Goal: Ask a question

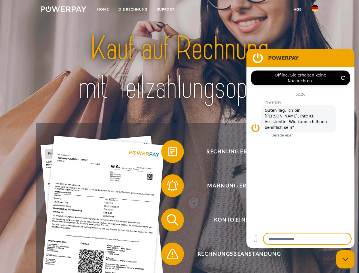
click at [63, 10] on img at bounding box center [64, 9] width 46 height 6
click at [315, 10] on img at bounding box center [315, 8] width 7 height 7
click at [298, 9] on link "agb" at bounding box center [298, 9] width 18 height 10
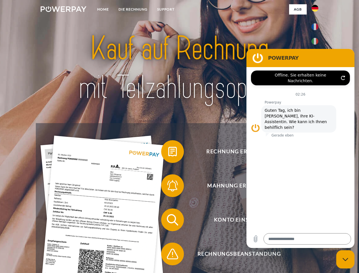
click at [168, 153] on span at bounding box center [164, 151] width 28 height 28
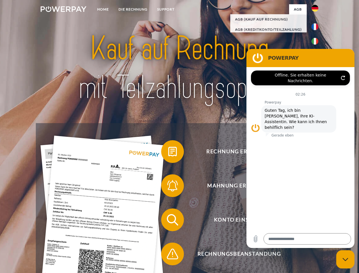
click at [168, 187] on span at bounding box center [164, 186] width 28 height 28
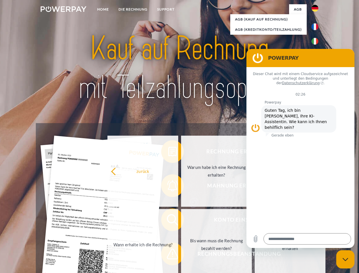
click at [181, 221] on link "Bis wann muss die Rechnung bezahlt werden?" at bounding box center [216, 244] width 71 height 71
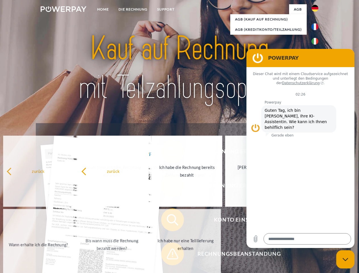
click at [168, 255] on span at bounding box center [164, 254] width 28 height 28
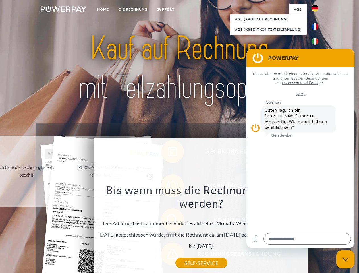
click at [346, 260] on icon "Messaging-Fenster schließen" at bounding box center [346, 260] width 6 height 4
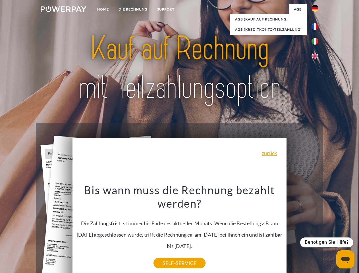
type textarea "*"
